Goal: Task Accomplishment & Management: Manage account settings

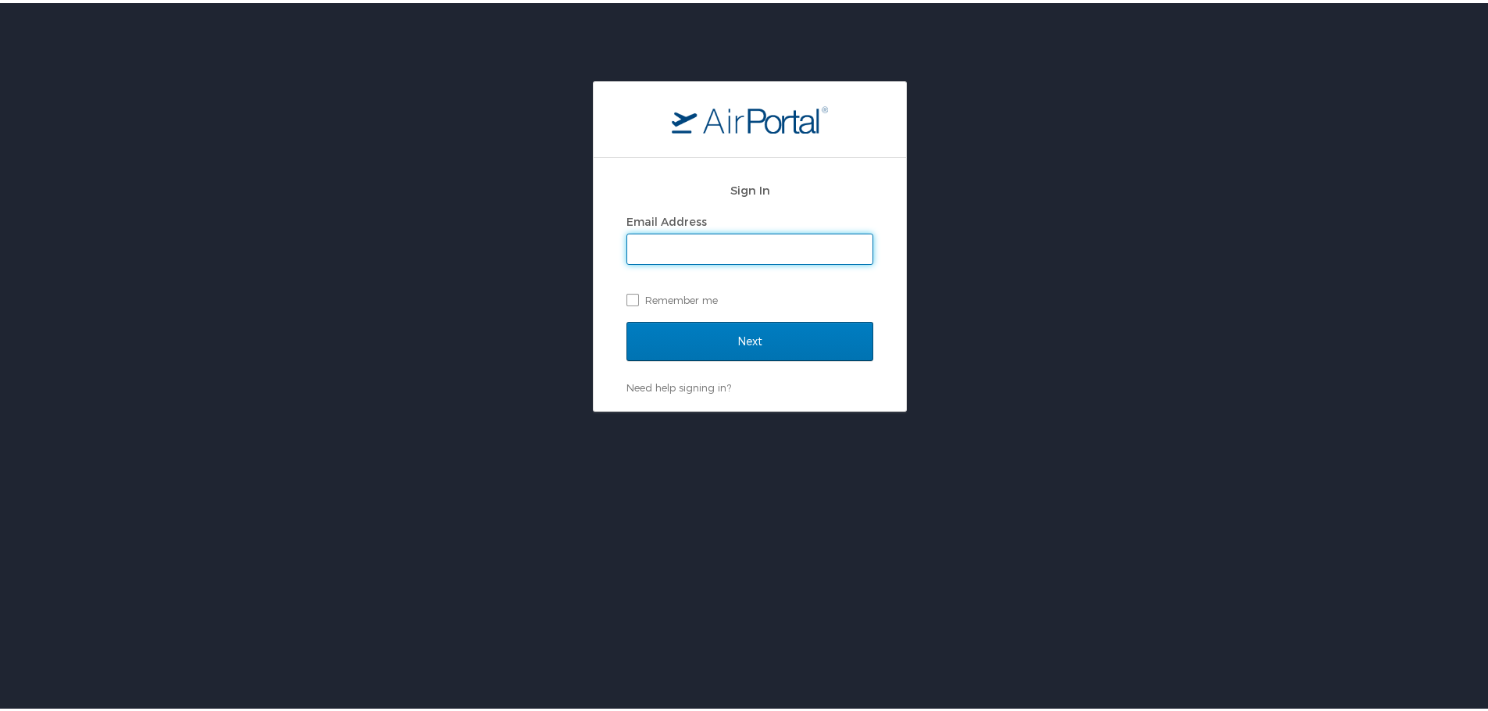
click at [792, 251] on input "Email Address" at bounding box center [749, 246] width 245 height 30
type input "tracy@reformersacademy.org"
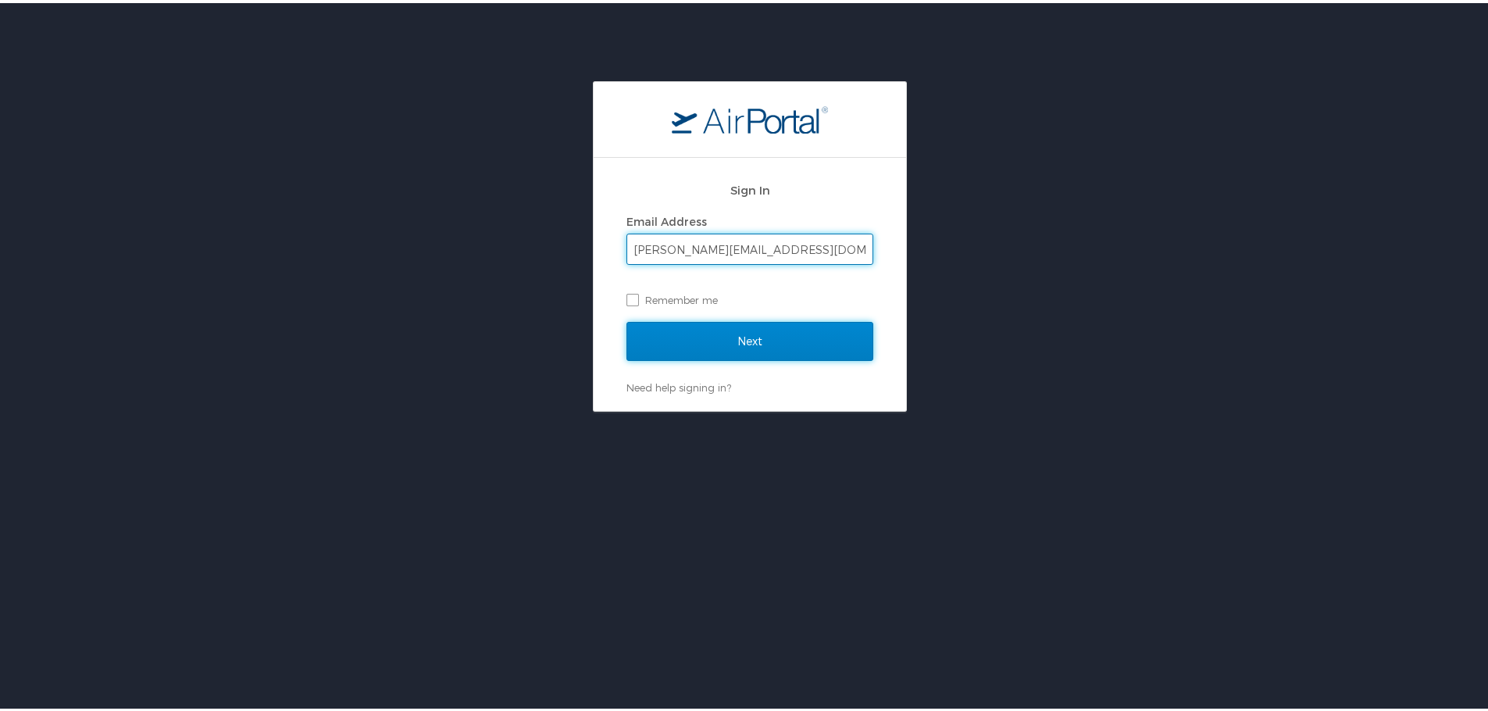
click at [676, 341] on input "Next" at bounding box center [750, 338] width 247 height 39
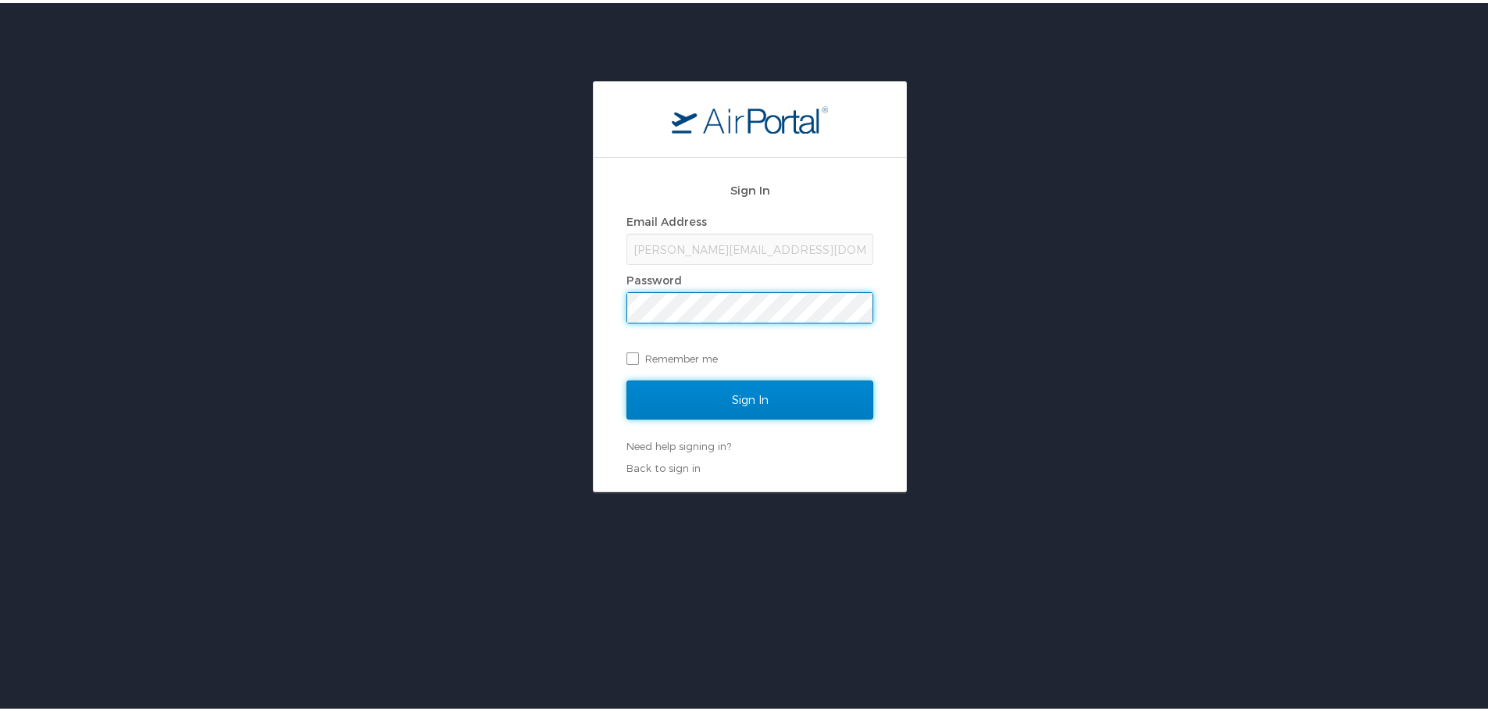
click at [681, 402] on input "Sign In" at bounding box center [750, 396] width 247 height 39
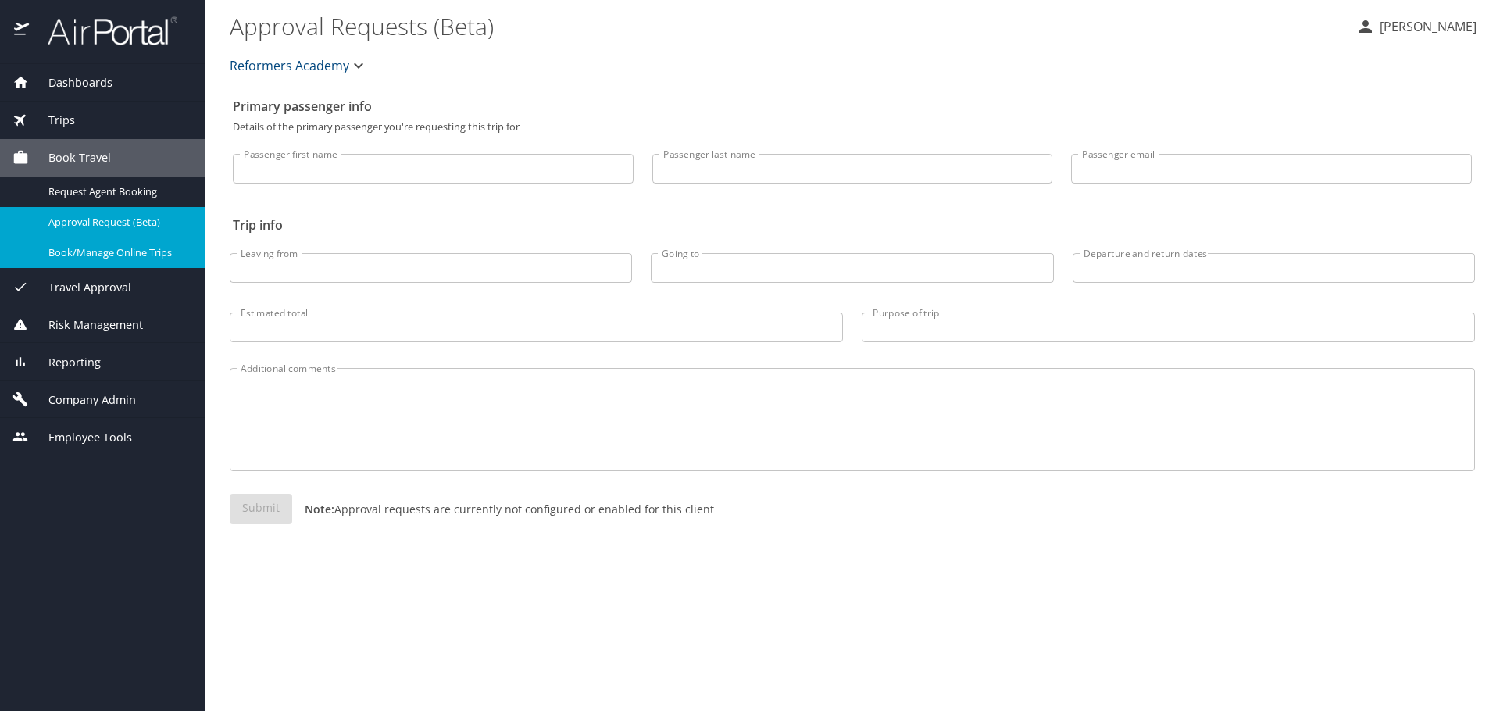
click at [121, 251] on span "Book/Manage Online Trips" at bounding box center [117, 252] width 138 height 15
click at [130, 295] on div "Travel Approval" at bounding box center [102, 287] width 205 height 38
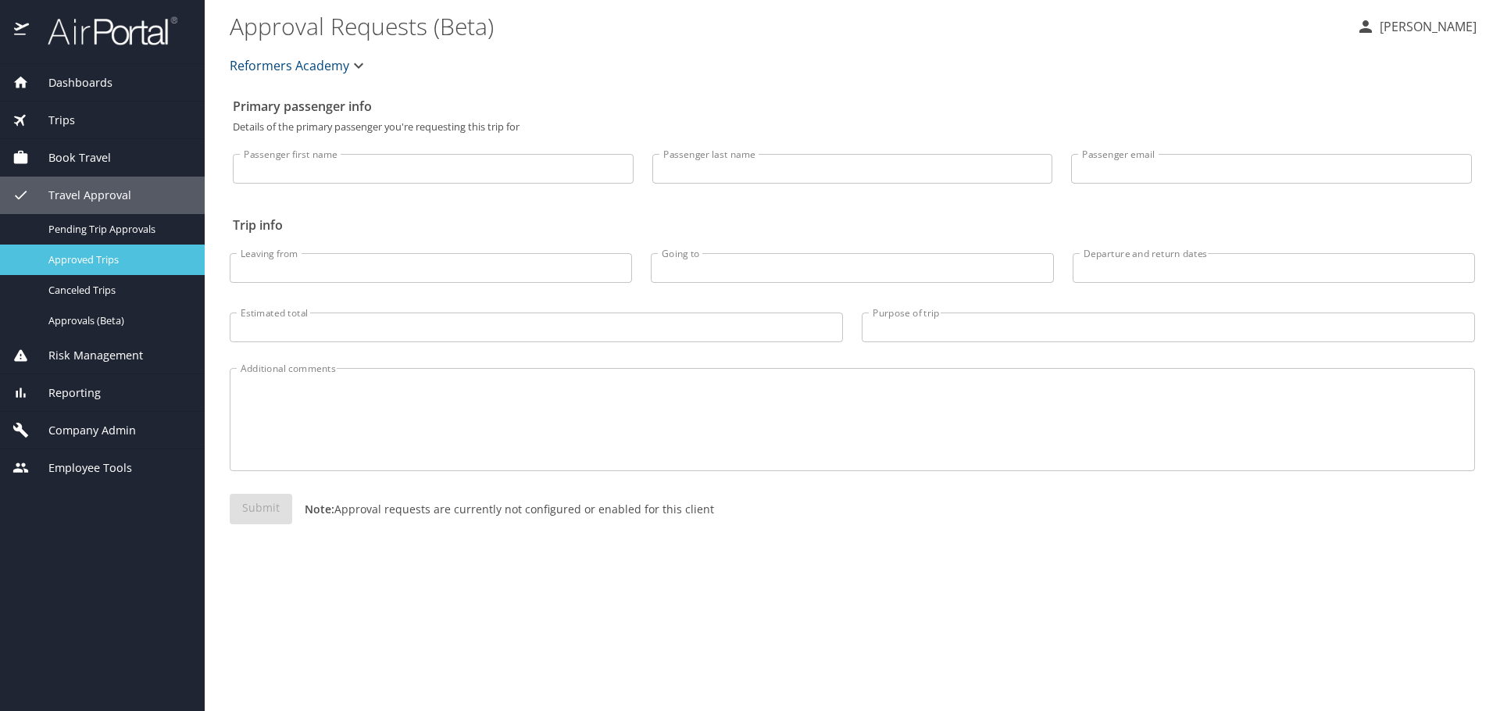
click at [140, 265] on span "Approved Trips" at bounding box center [117, 259] width 138 height 15
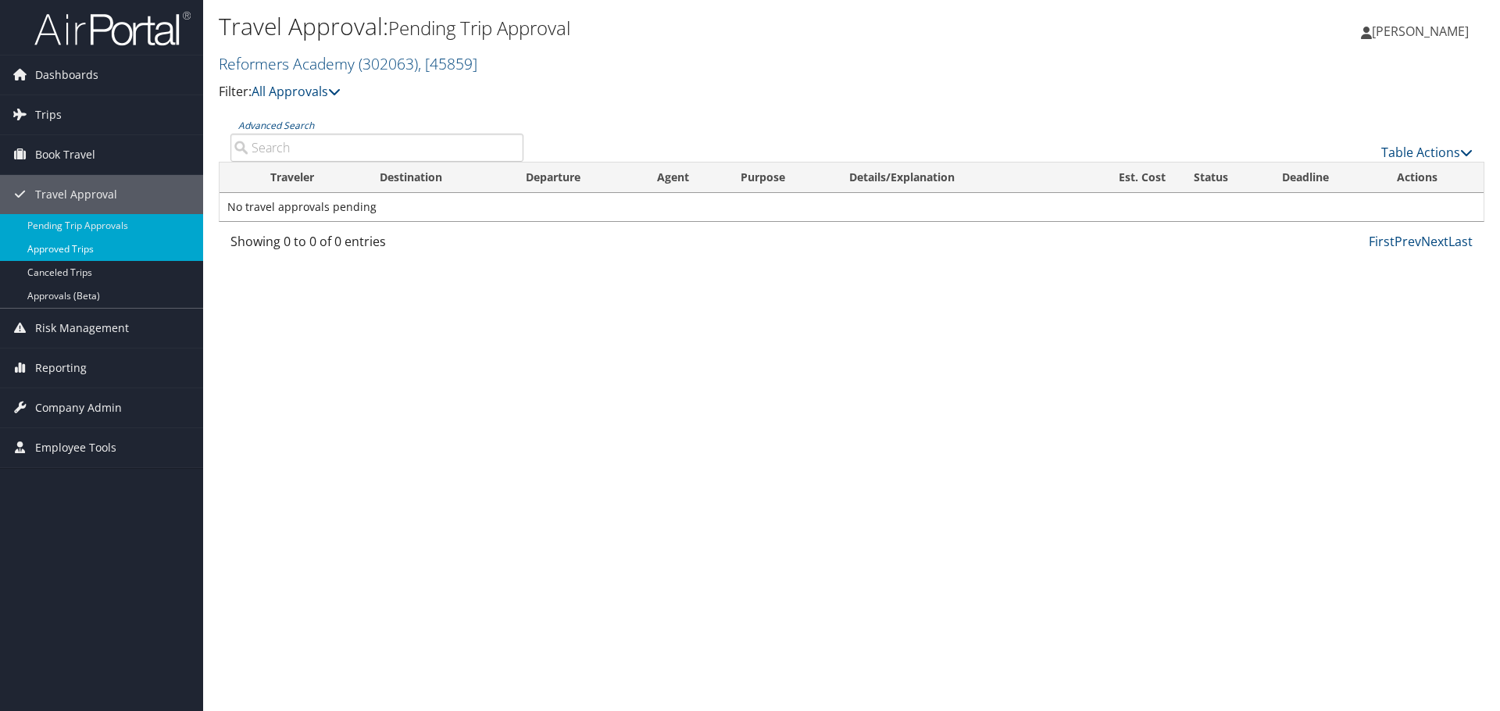
click at [110, 247] on link "Approved Trips" at bounding box center [101, 249] width 203 height 23
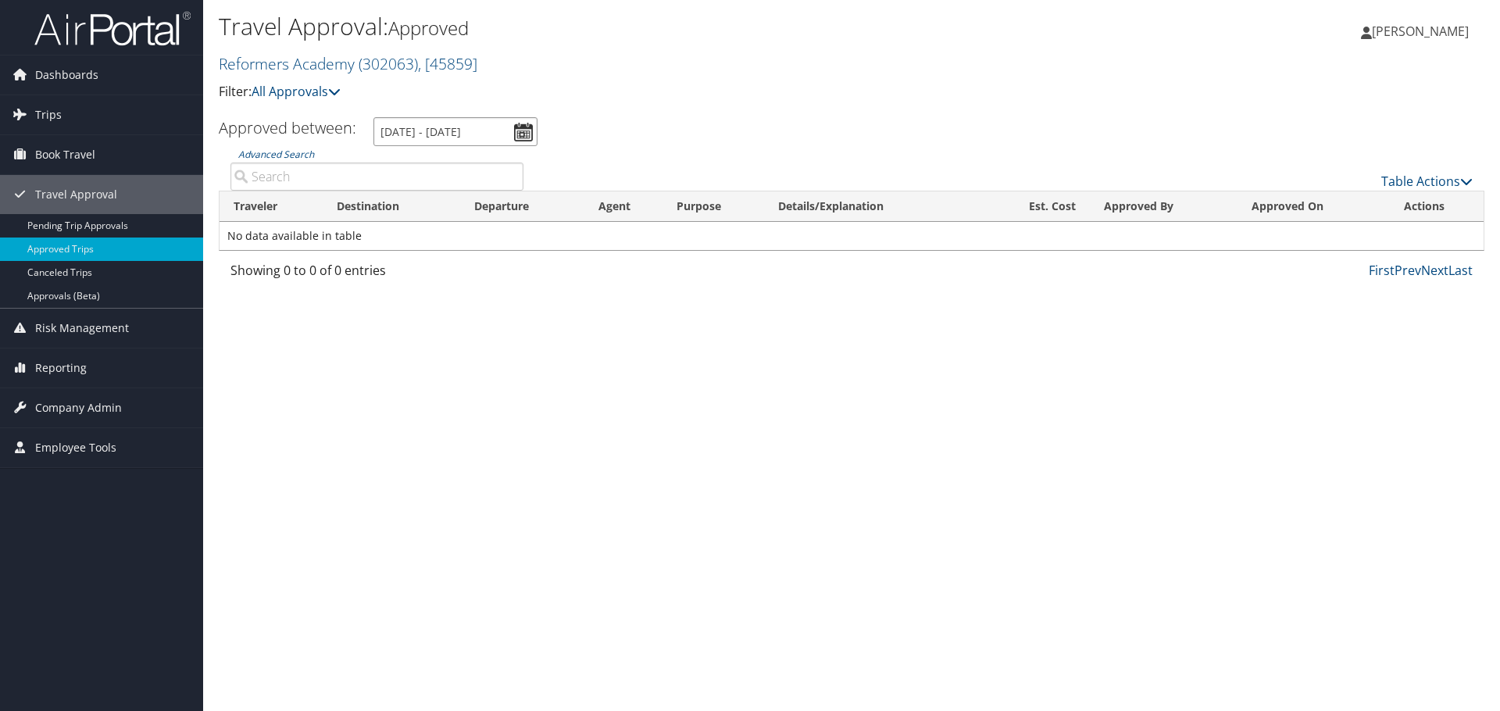
click at [520, 131] on input "[DATE] - [DATE]" at bounding box center [455, 131] width 164 height 29
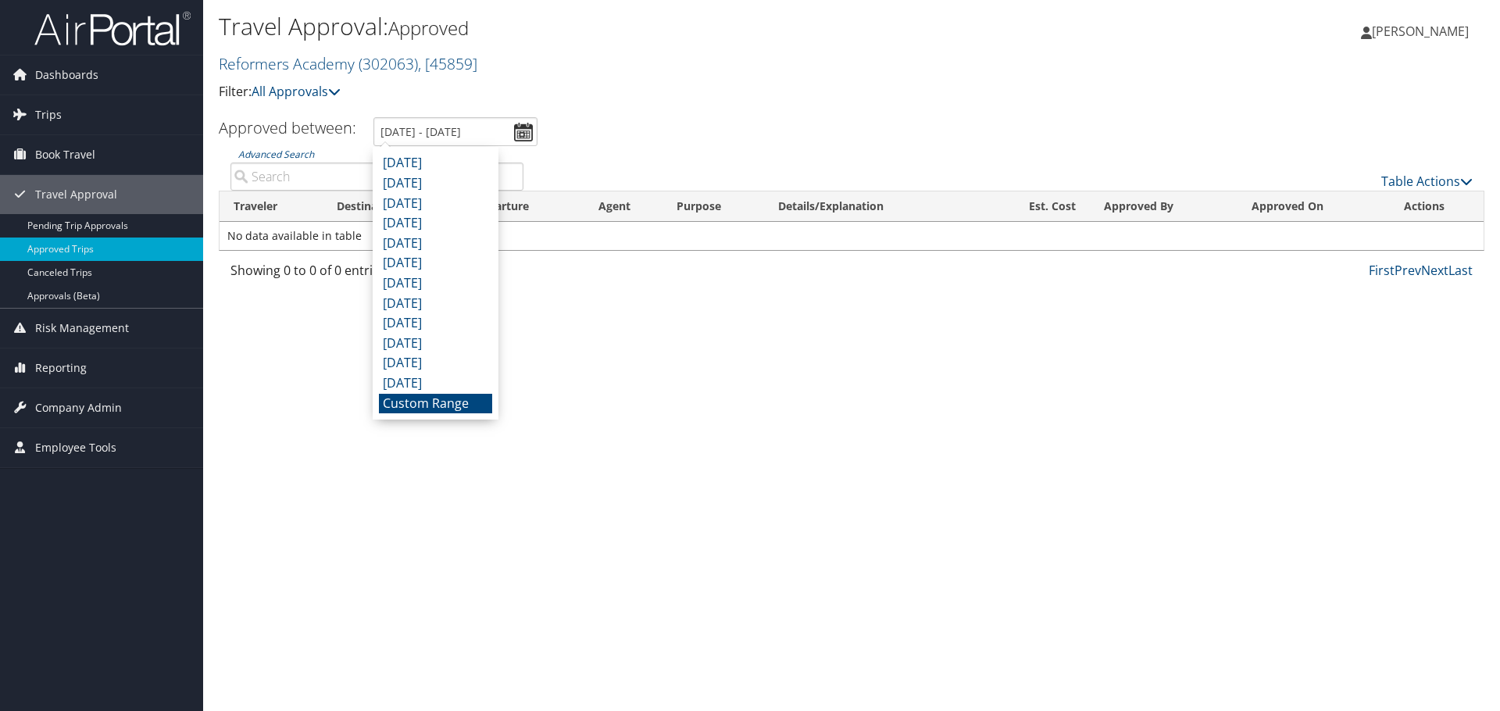
click at [453, 397] on li "Custom Range" at bounding box center [435, 404] width 113 height 20
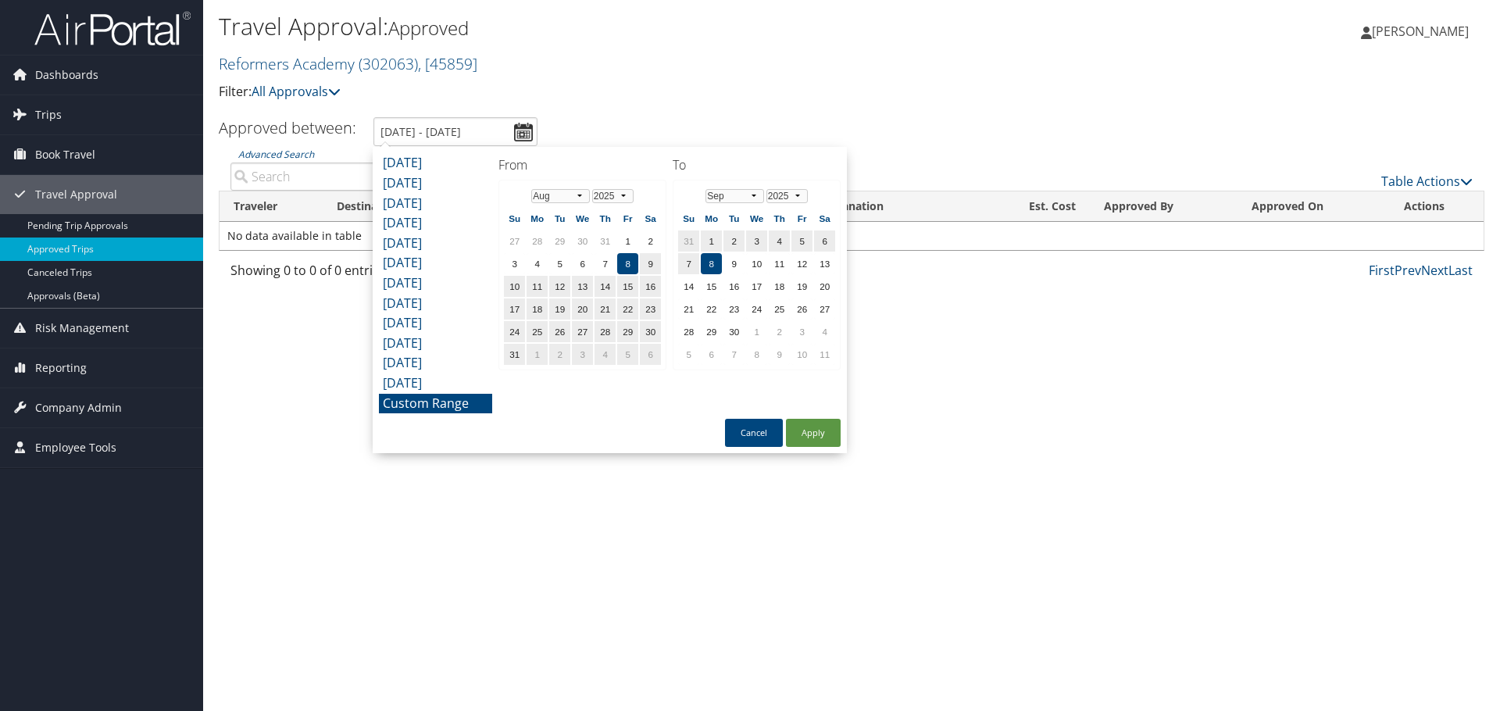
click at [625, 263] on td "8" at bounding box center [627, 263] width 21 height 21
click at [713, 268] on td "8" at bounding box center [711, 263] width 21 height 21
click at [815, 435] on button "Apply" at bounding box center [813, 433] width 55 height 28
type input "8/8/2025 - 9/8/2025"
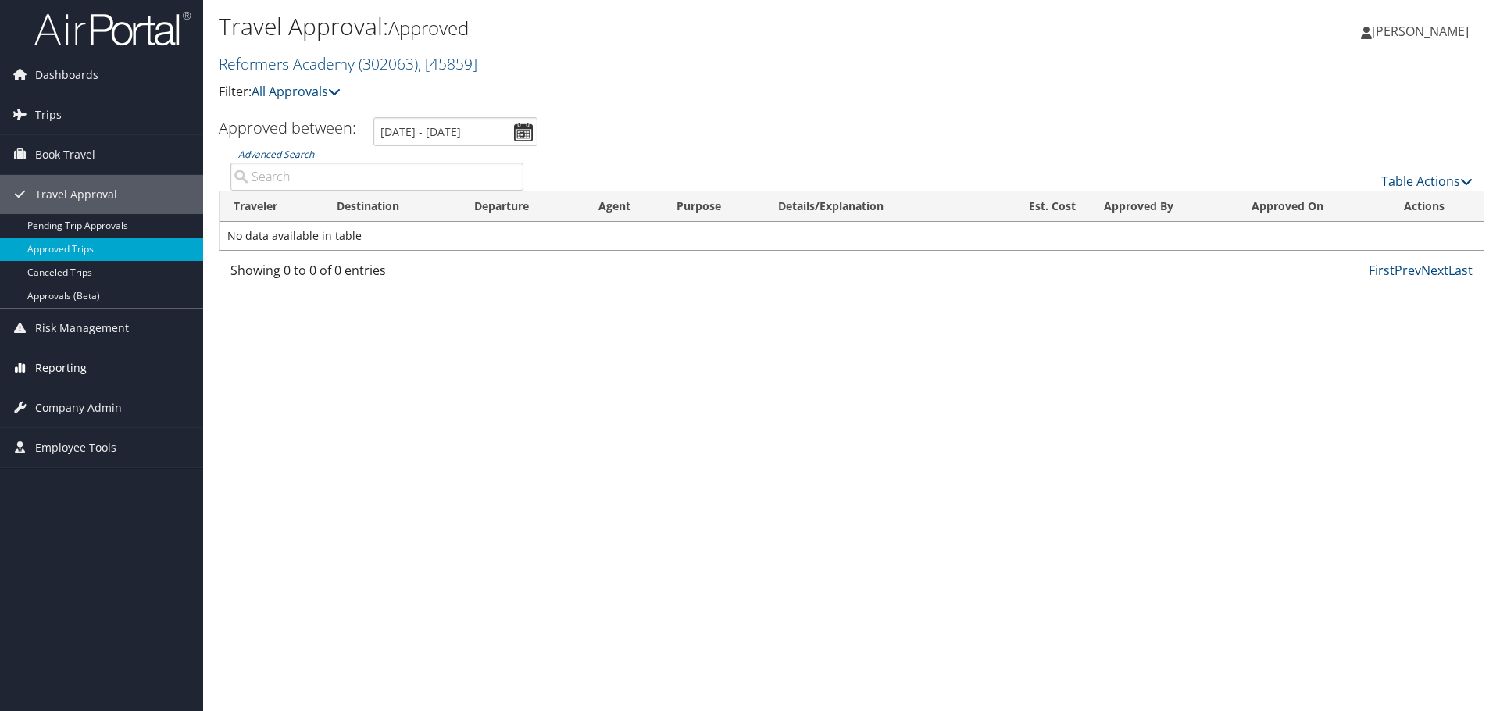
click at [89, 368] on link "Reporting" at bounding box center [101, 367] width 203 height 39
click at [112, 506] on span "Company Admin" at bounding box center [78, 501] width 87 height 39
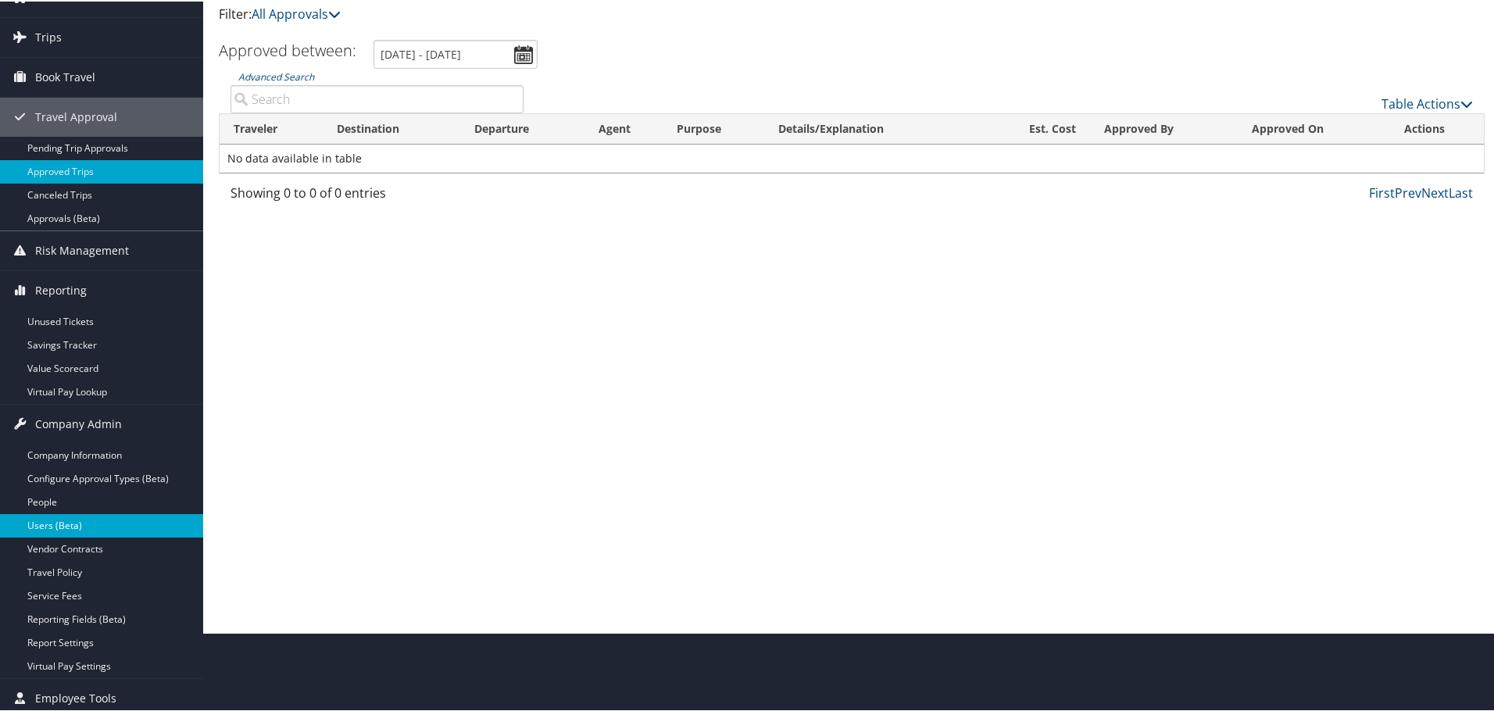
scroll to position [80, 0]
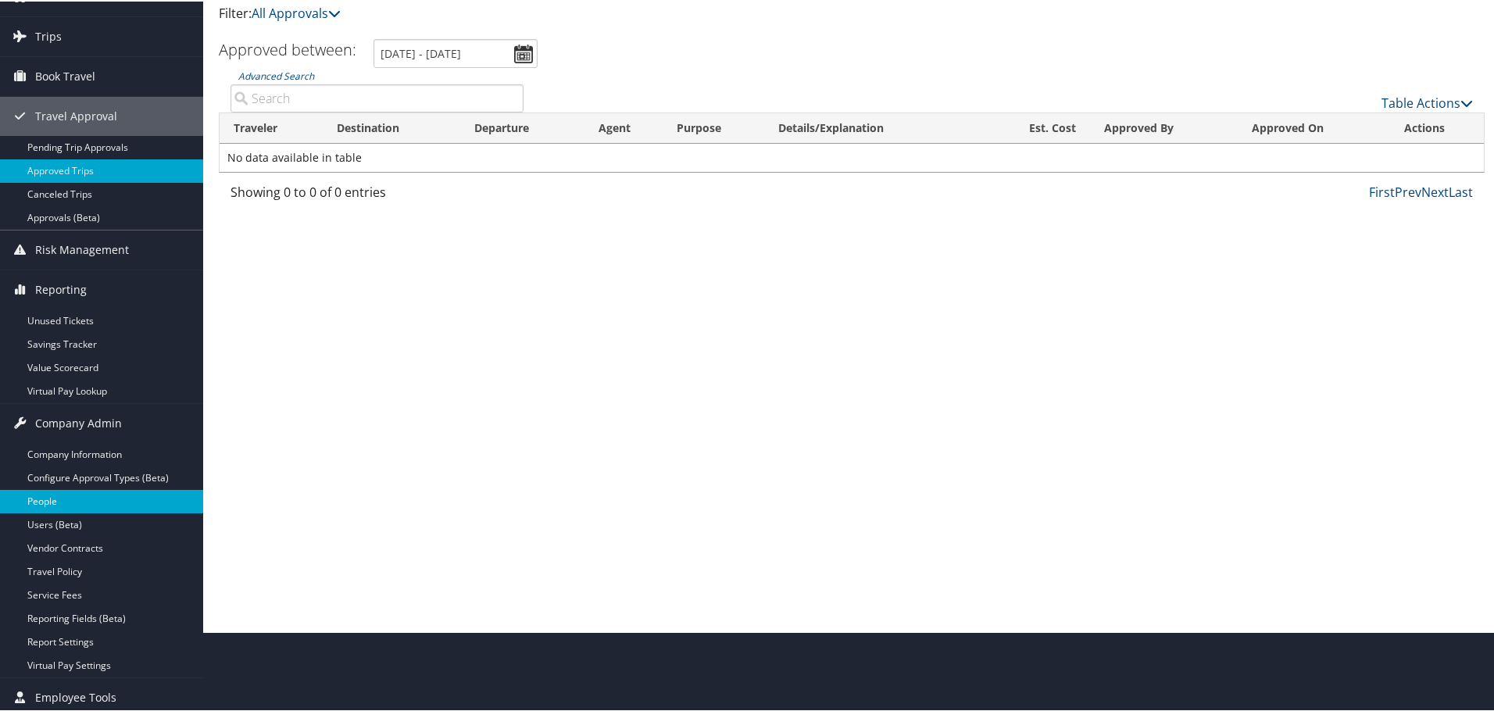
click at [106, 502] on link "People" at bounding box center [101, 499] width 203 height 23
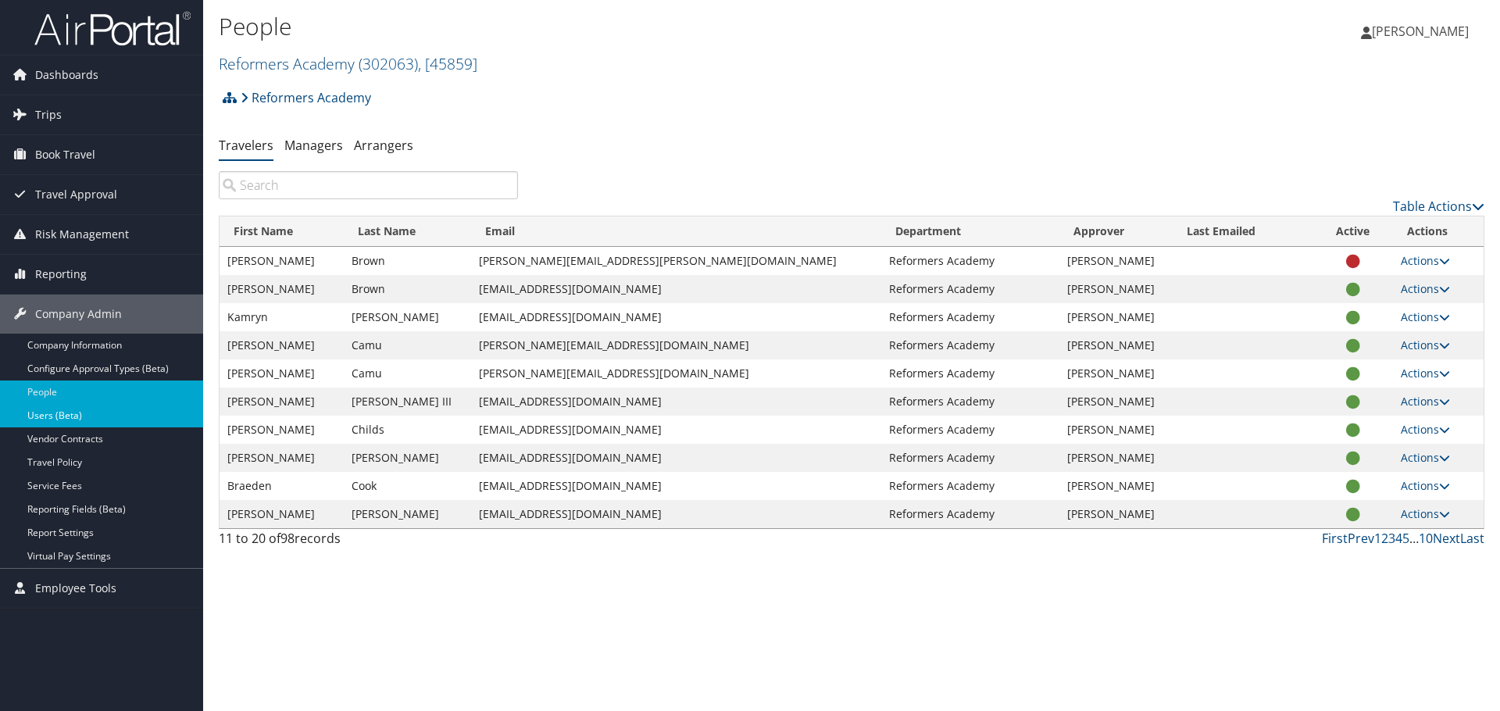
click at [91, 410] on link "Users (Beta)" at bounding box center [101, 415] width 203 height 23
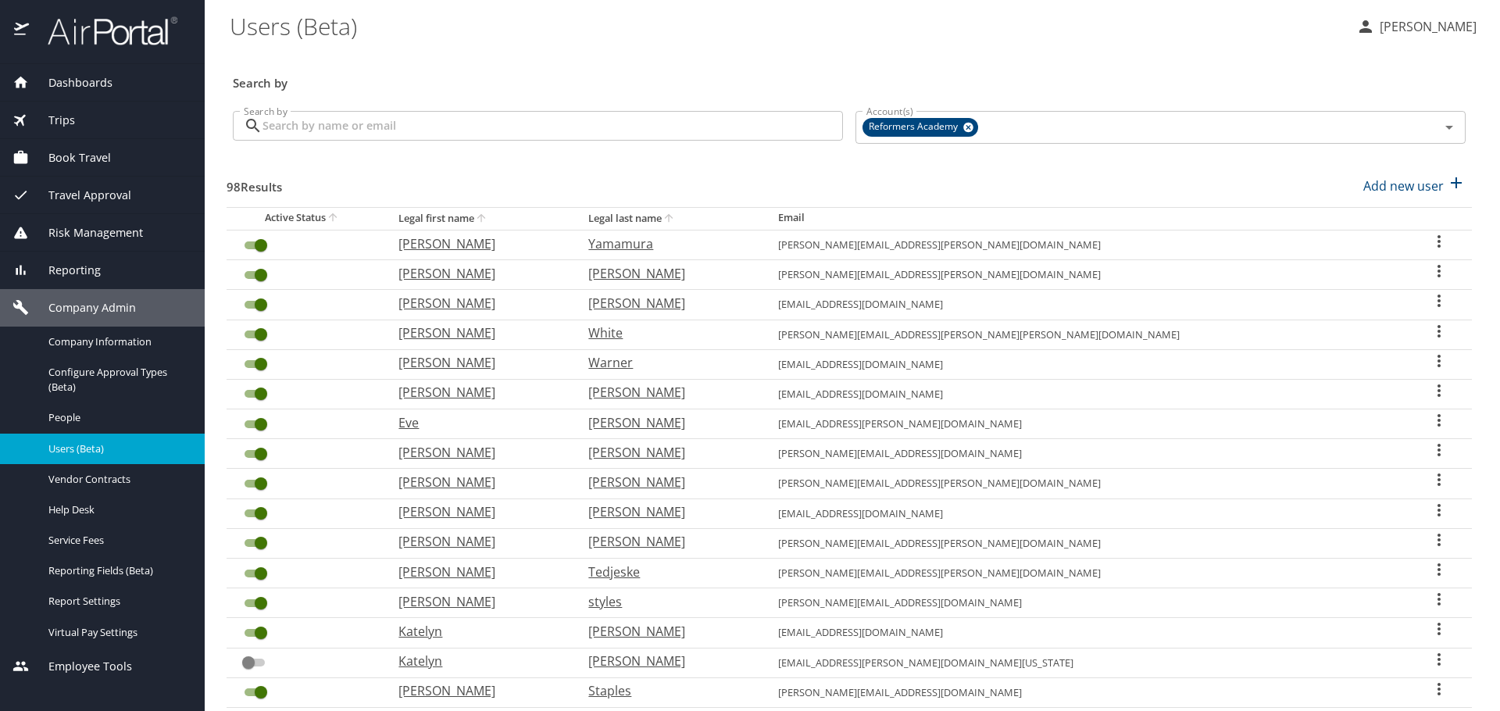
click at [88, 85] on span "Dashboards" at bounding box center [71, 82] width 84 height 17
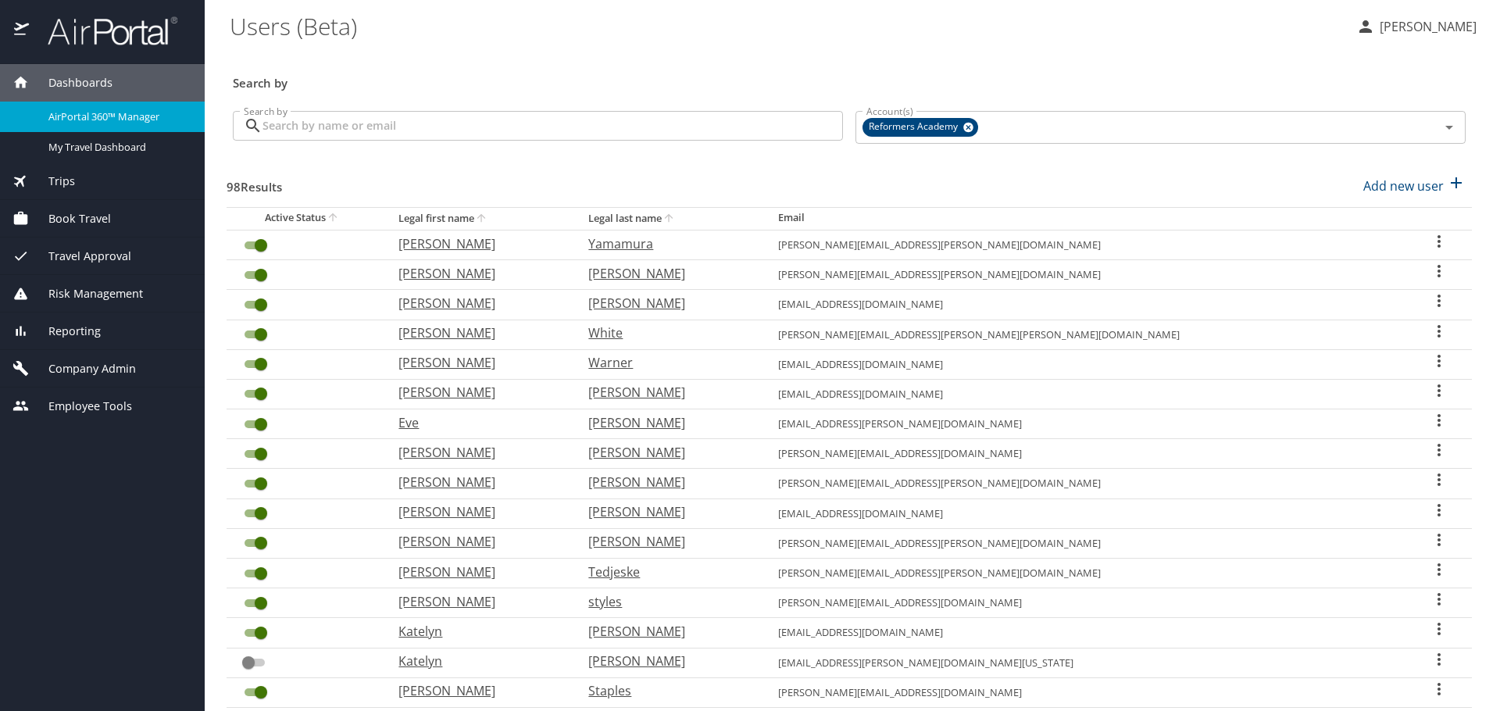
click at [73, 188] on span "Trips" at bounding box center [52, 181] width 46 height 17
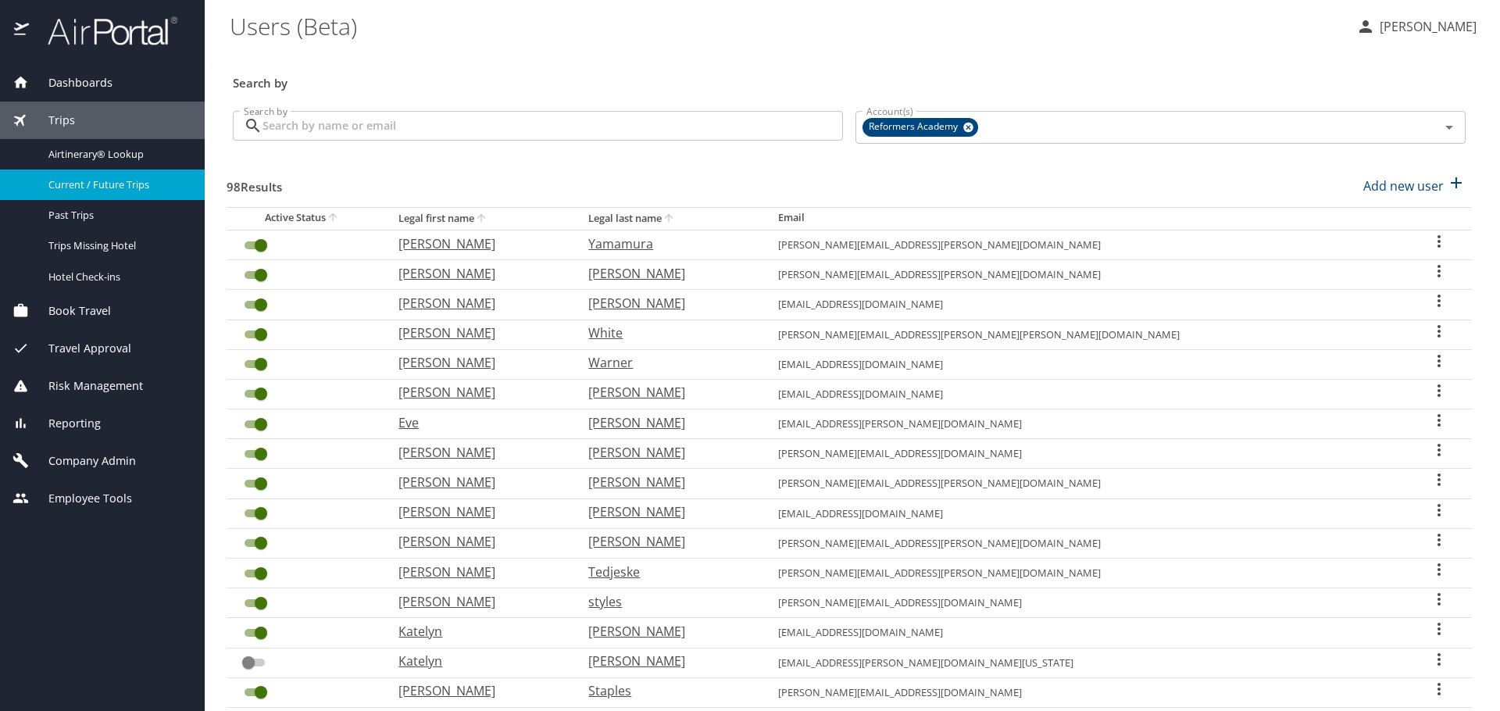
click at [155, 195] on link "Current / Future Trips" at bounding box center [102, 185] width 205 height 30
